Goal: Task Accomplishment & Management: Use online tool/utility

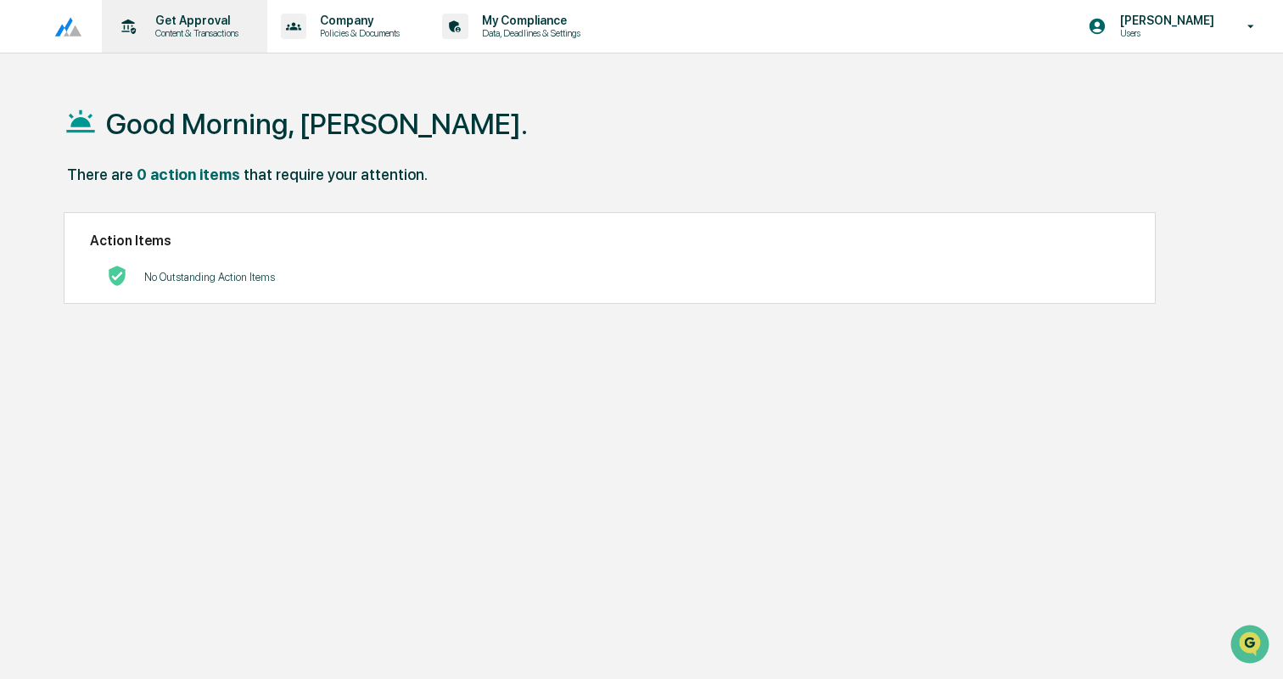
click at [211, 17] on p "Get Approval" at bounding box center [194, 21] width 105 height 14
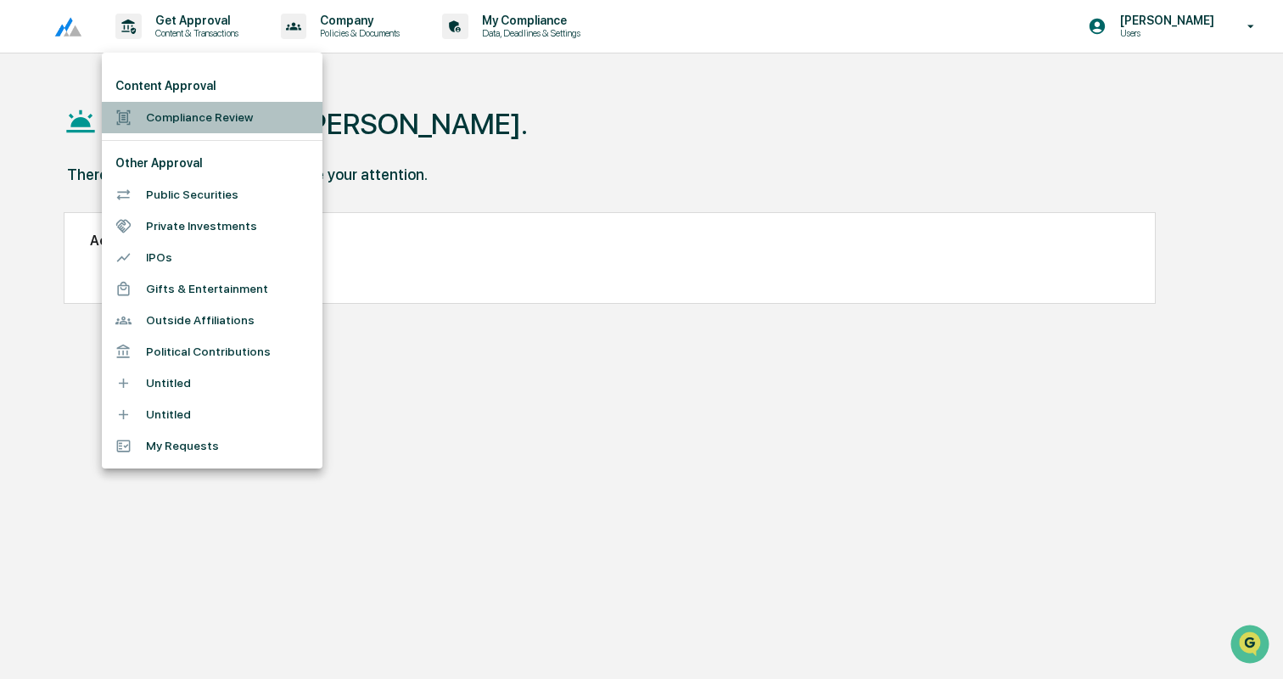
click at [221, 122] on li "Compliance Review" at bounding box center [212, 117] width 221 height 31
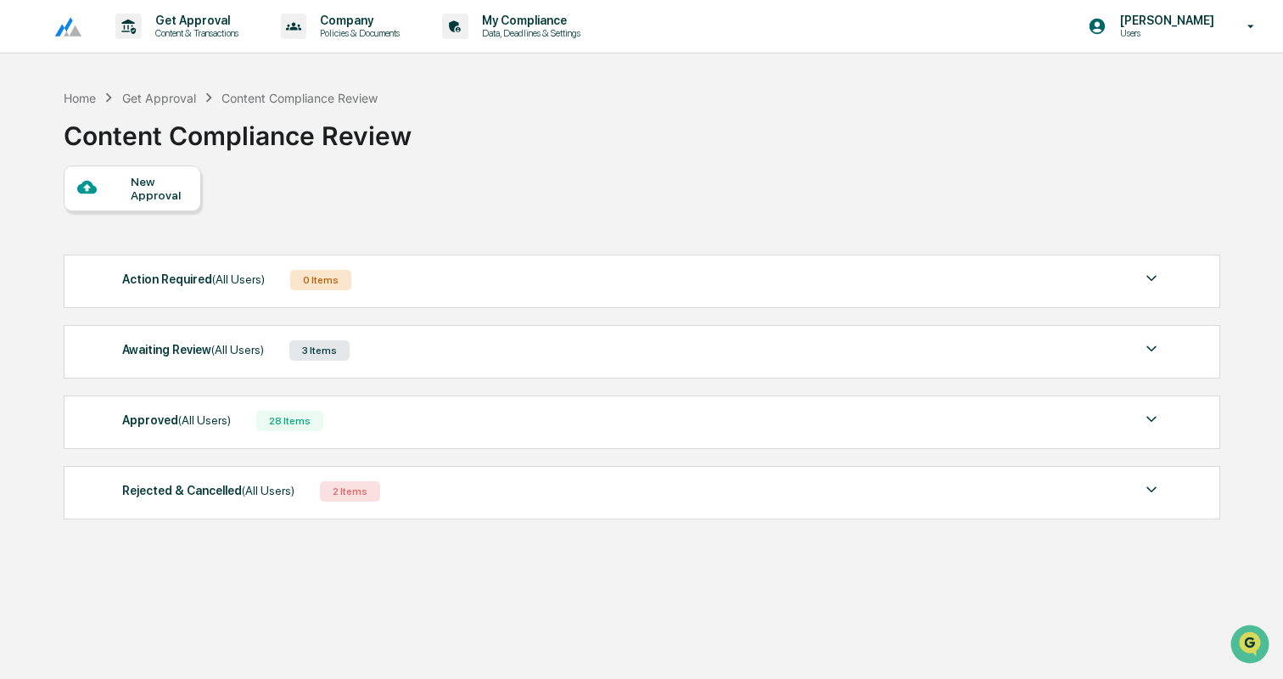
click at [470, 352] on div "Awaiting Review (All Users) 3 Items" at bounding box center [641, 350] width 1039 height 24
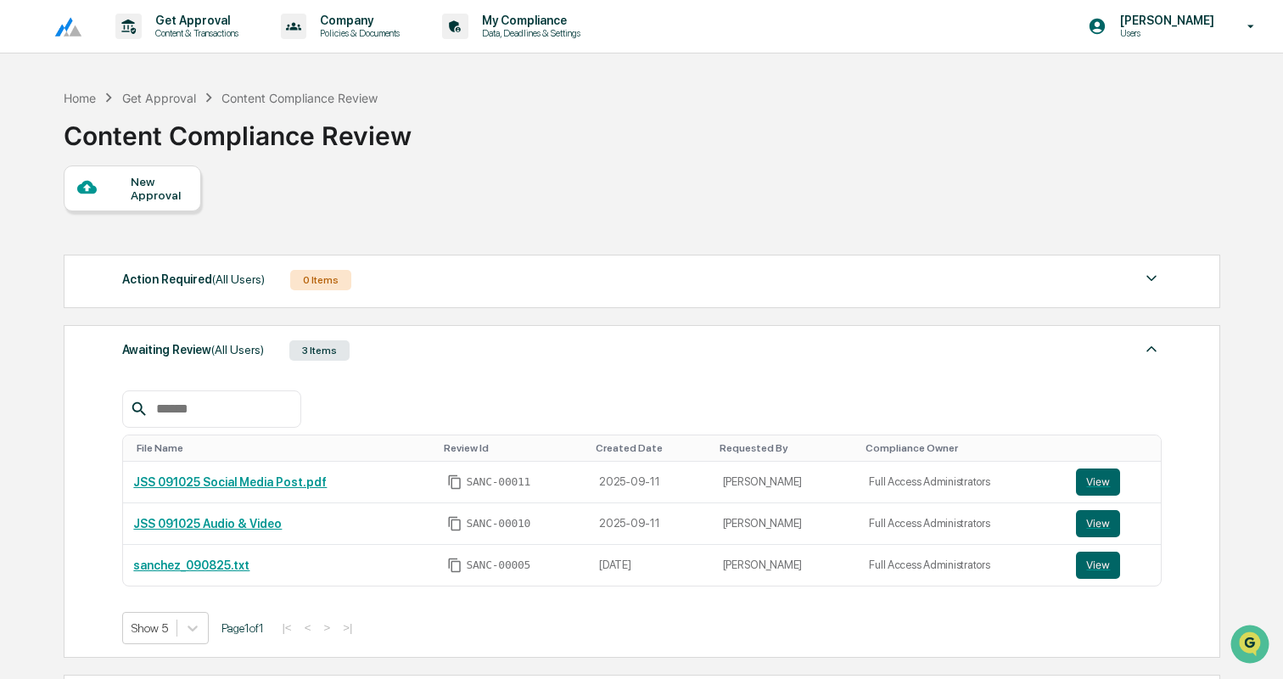
click at [469, 355] on div "Awaiting Review (All Users) 3 Items" at bounding box center [641, 350] width 1039 height 24
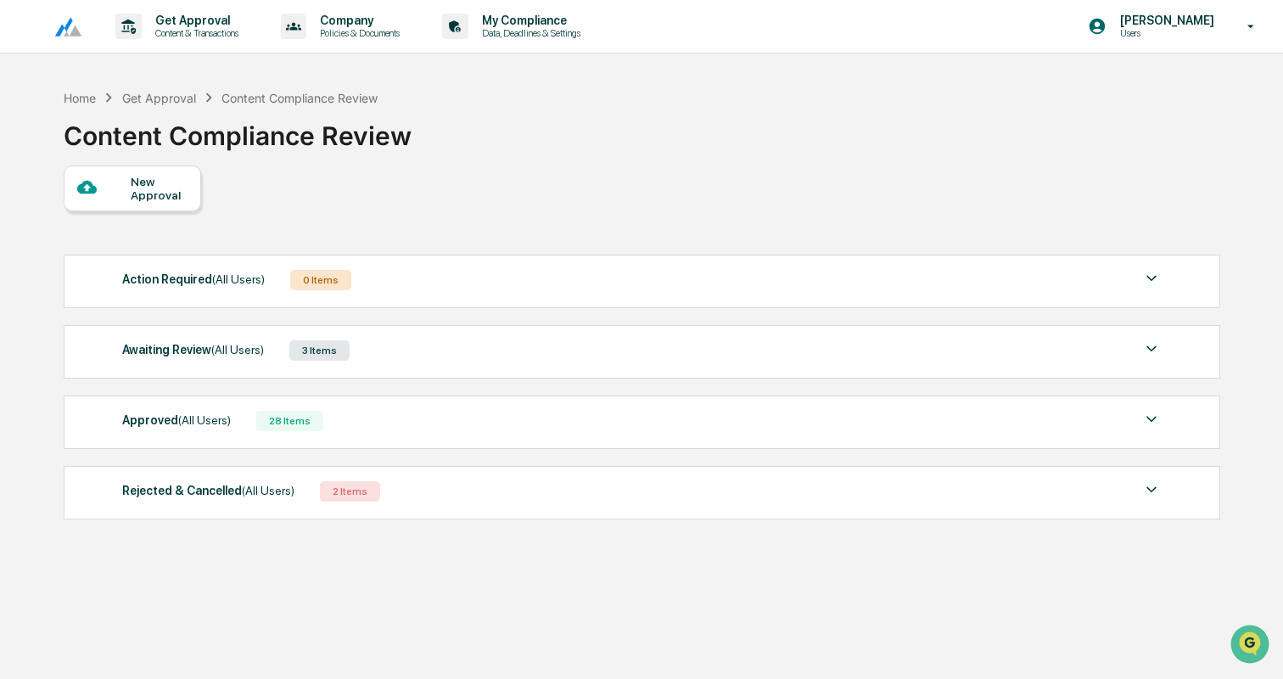
click at [434, 417] on div "Approved (All Users) 28 Items" at bounding box center [641, 421] width 1039 height 24
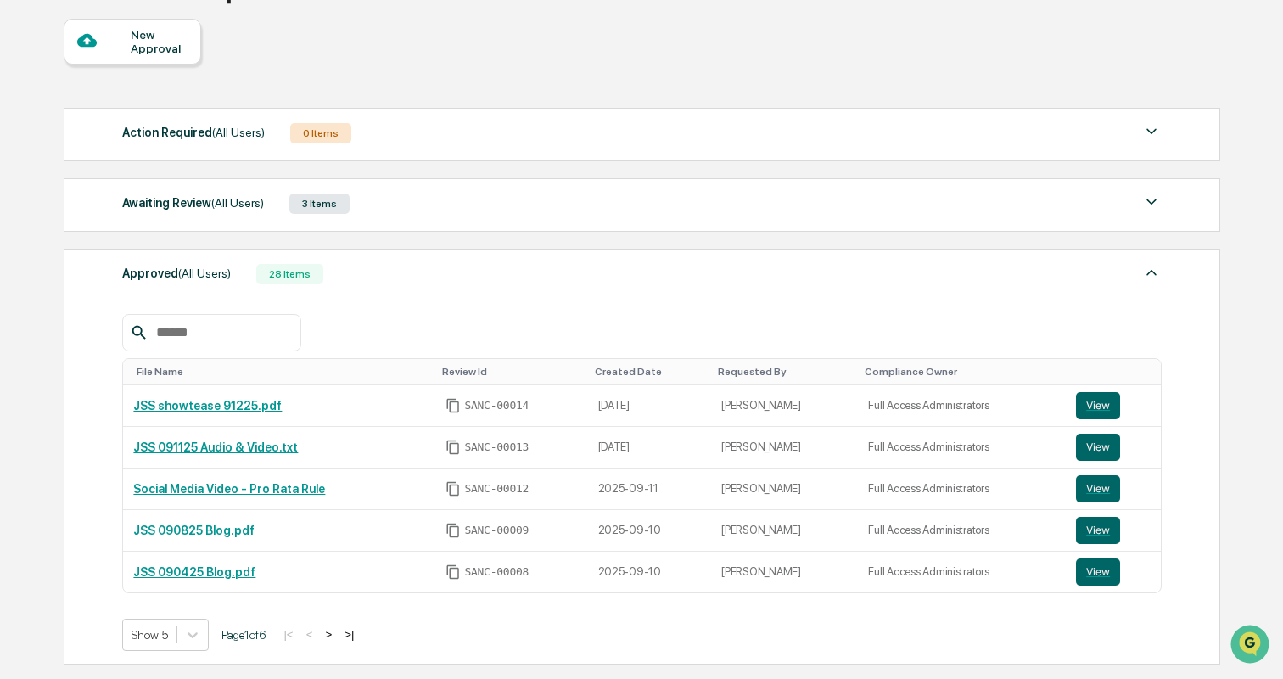
scroll to position [163, 0]
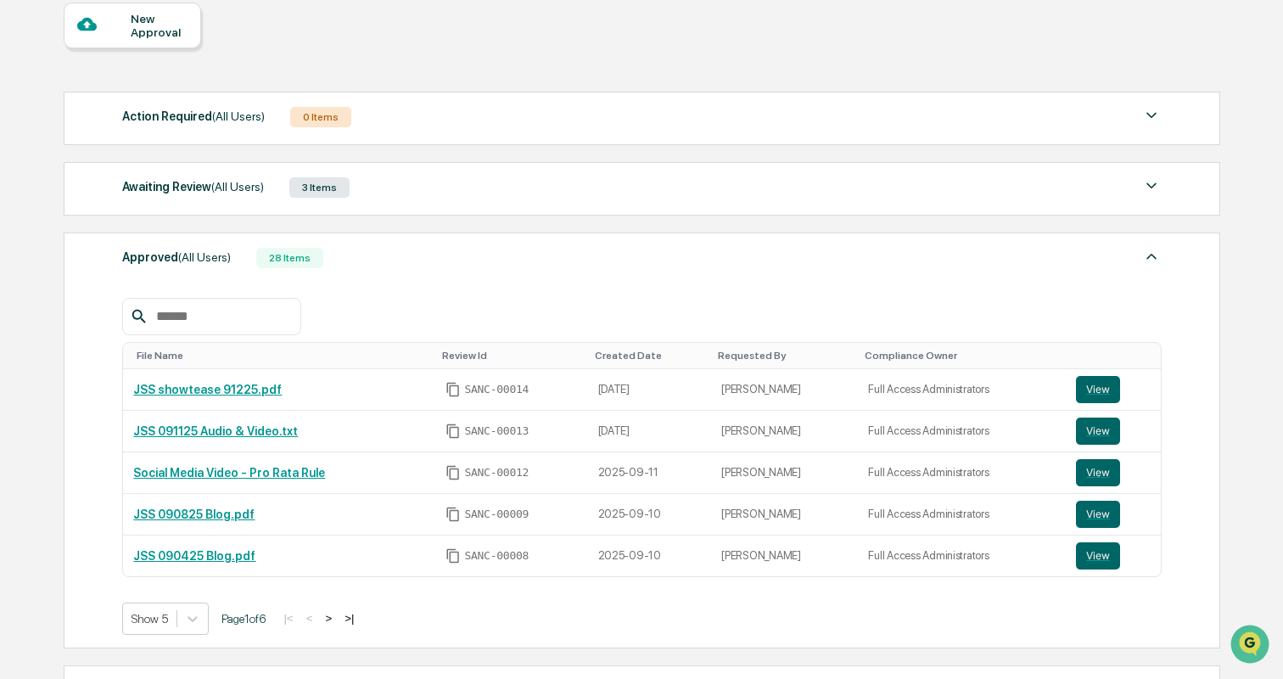
click at [516, 182] on div "Awaiting Review (All Users) 3 Items" at bounding box center [641, 188] width 1039 height 24
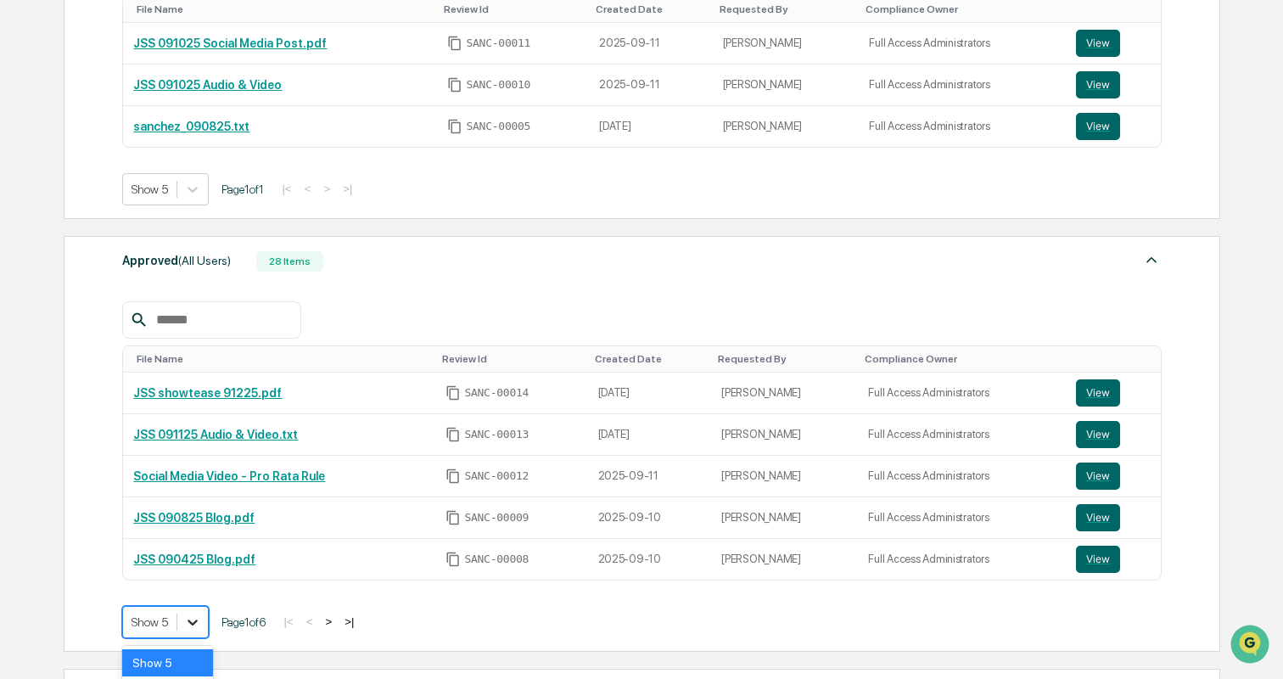
scroll to position [557, 0]
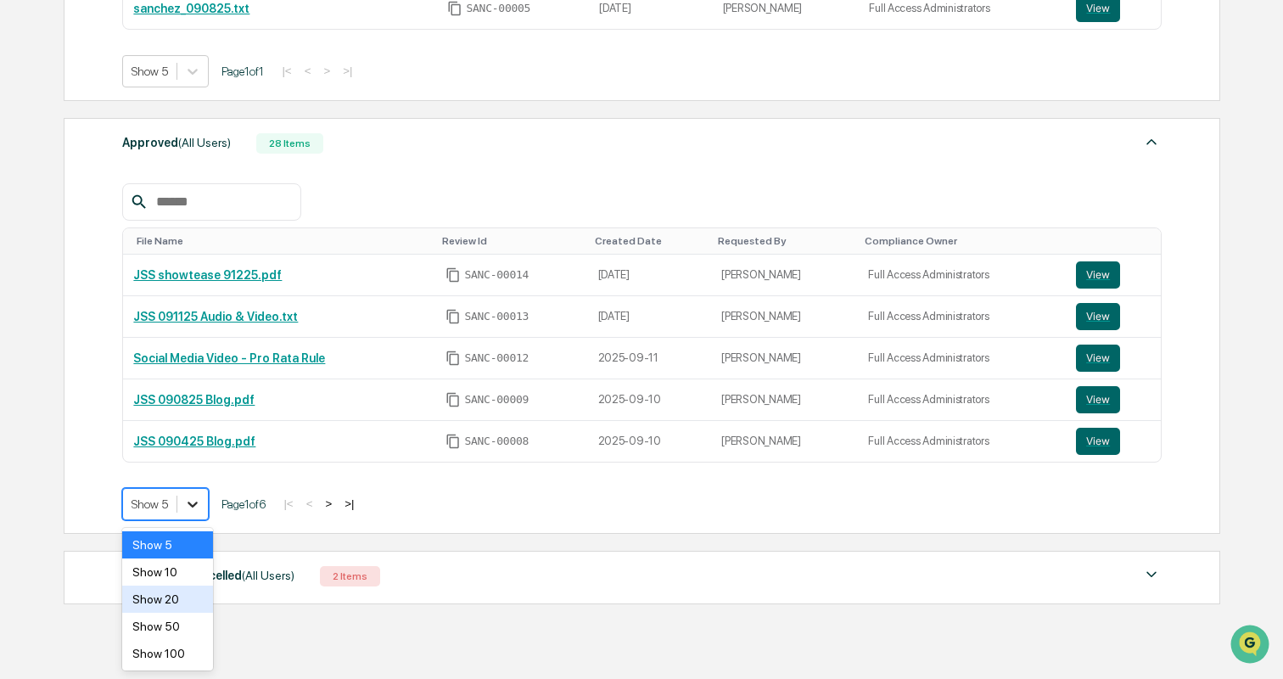
click at [188, 612] on body "Get Approval Content & Transactions Company Policies & Documents My Compliance …" at bounding box center [641, 85] width 1283 height 1284
click at [176, 575] on div "Show 10" at bounding box center [167, 571] width 90 height 27
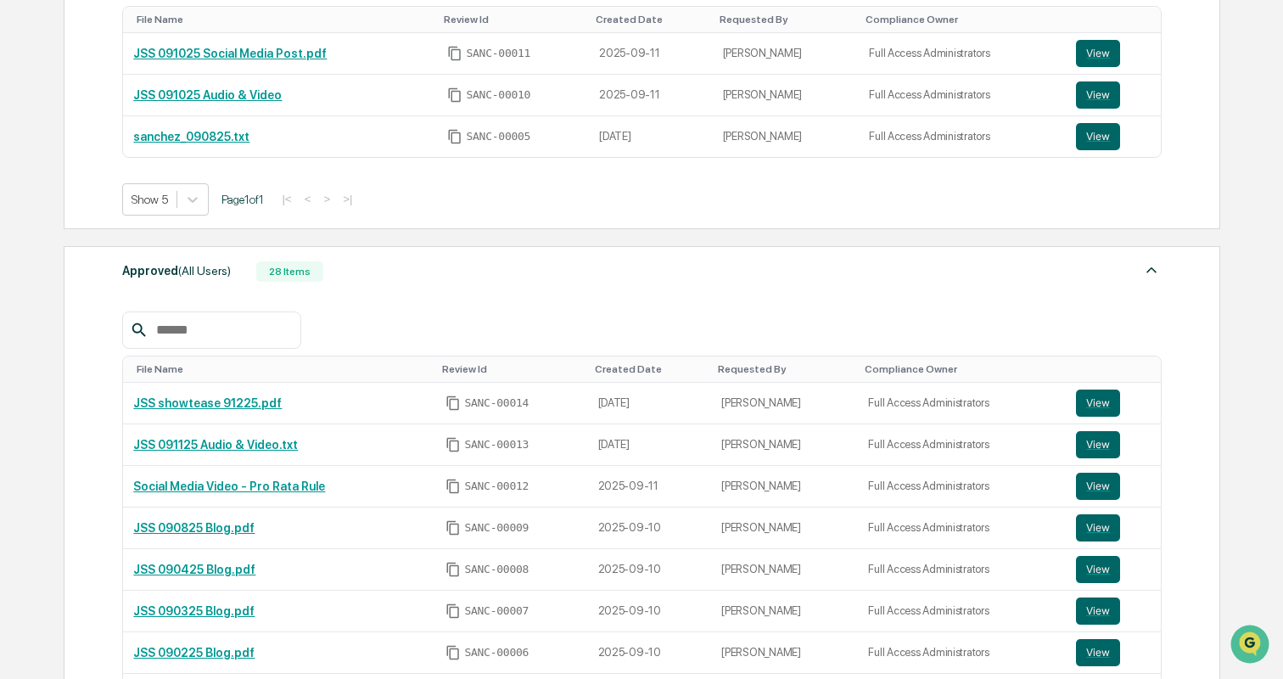
scroll to position [439, 0]
